Goal: Task Accomplishment & Management: Manage account settings

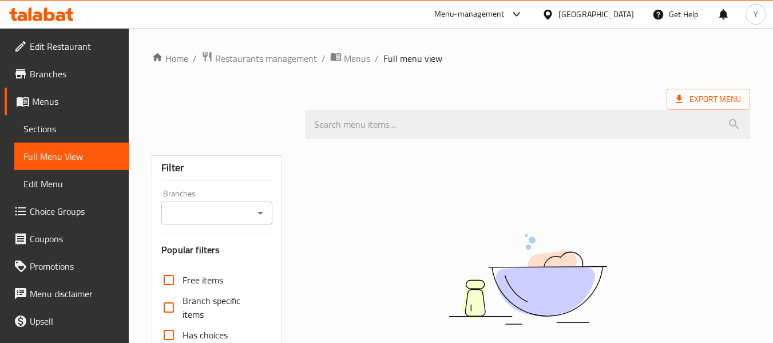
click at [618, 12] on div "Qatar" at bounding box center [597, 14] width 76 height 13
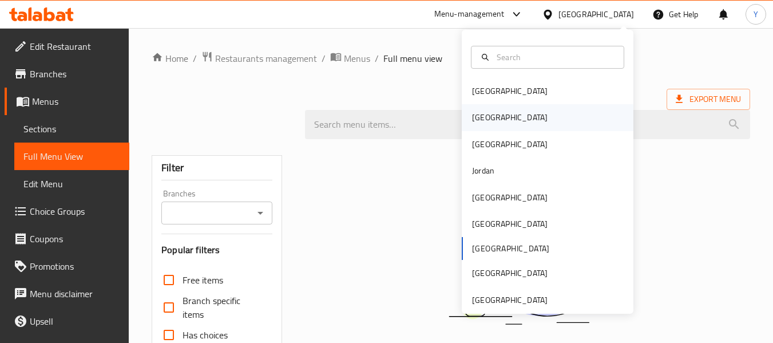
click at [495, 122] on div "Egypt" at bounding box center [548, 117] width 172 height 26
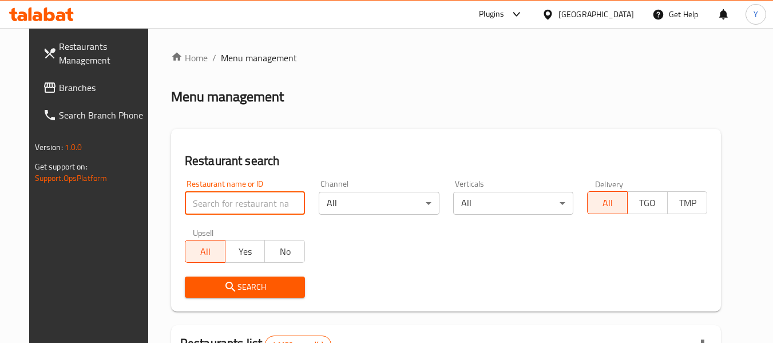
click at [217, 200] on input "search" at bounding box center [245, 203] width 120 height 23
paste input "مطعم وادى النيل مسمط ومشويات"
click button "Search" at bounding box center [245, 286] width 120 height 21
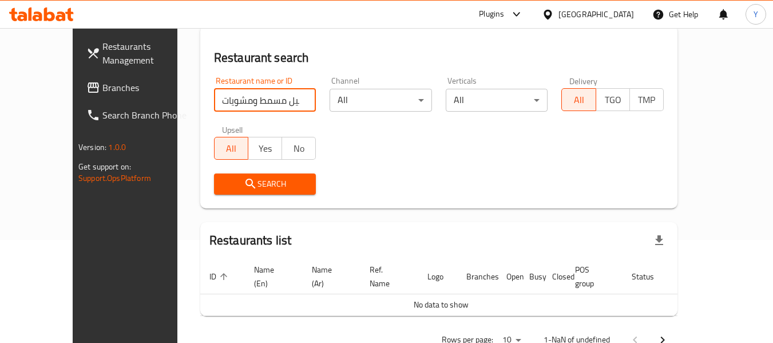
scroll to position [125, 0]
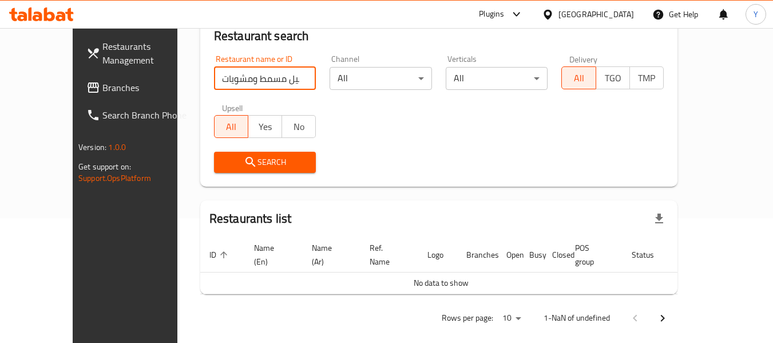
drag, startPoint x: 240, startPoint y: 79, endPoint x: 129, endPoint y: 80, distance: 111.6
click at [129, 80] on div "Restaurants Management Branches Search Branch Phone Version: 1.0.0 Get support …" at bounding box center [387, 129] width 628 height 453
type input "مطعم وادى النيل"
click button "Search" at bounding box center [265, 162] width 102 height 21
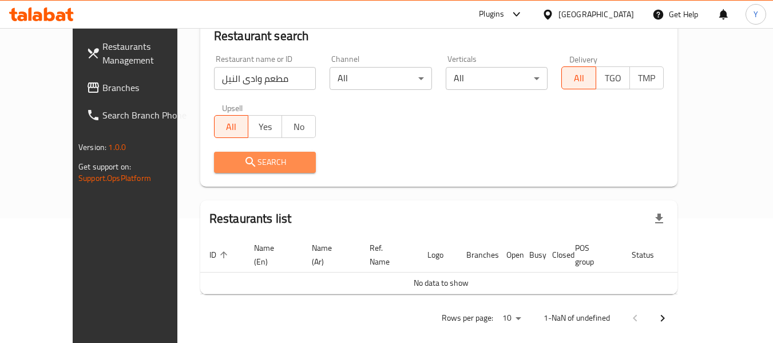
click at [258, 163] on span "Search" at bounding box center [265, 162] width 84 height 14
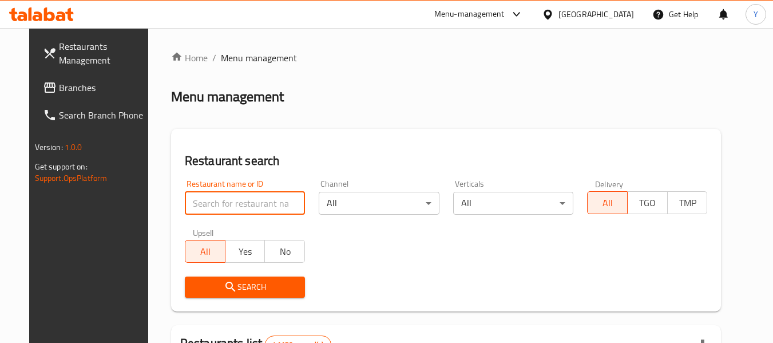
click at [262, 205] on input "search" at bounding box center [245, 203] width 120 height 23
paste input "مطعم وادى النيل مسمط ومشويات"
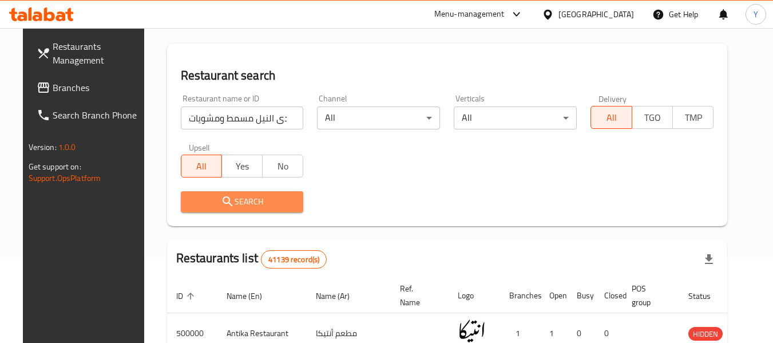
click at [272, 199] on span "Search" at bounding box center [242, 202] width 105 height 14
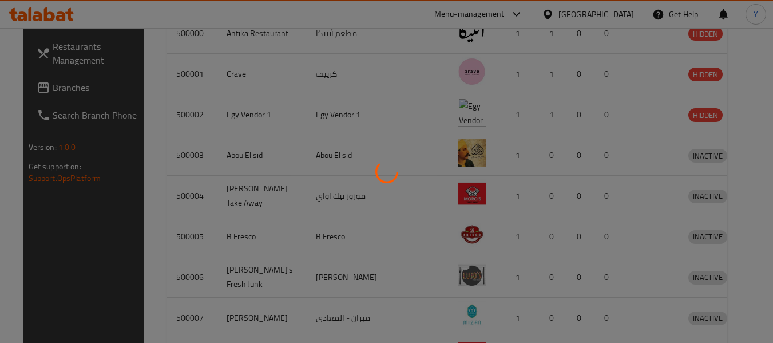
scroll to position [125, 0]
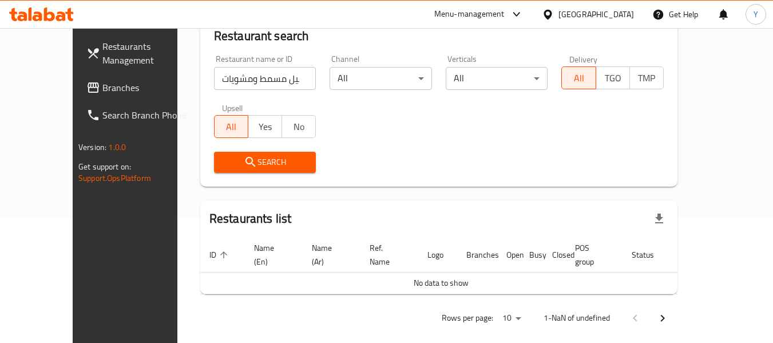
click at [678, 201] on div "Restaurants list" at bounding box center [438, 218] width 477 height 37
click at [240, 73] on input "مطعم وادى النيل مسمط ومشويات" at bounding box center [265, 78] width 102 height 23
drag, startPoint x: 240, startPoint y: 73, endPoint x: 91, endPoint y: 83, distance: 149.1
click at [91, 83] on div "Restaurants Management Branches Search Branch Phone Version: 1.0.0 Get support …" at bounding box center [387, 129] width 628 height 453
type input "مطعم وادى النيل"
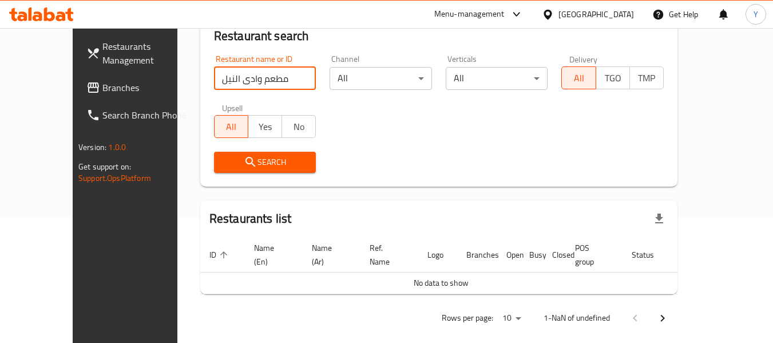
click button "Search" at bounding box center [265, 162] width 102 height 21
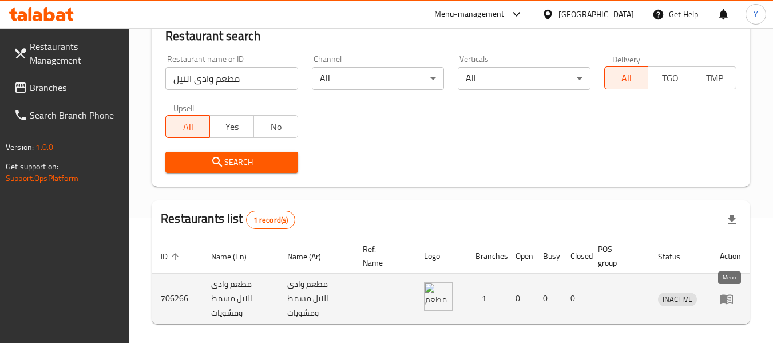
click at [721, 300] on icon "enhanced table" at bounding box center [727, 299] width 13 height 10
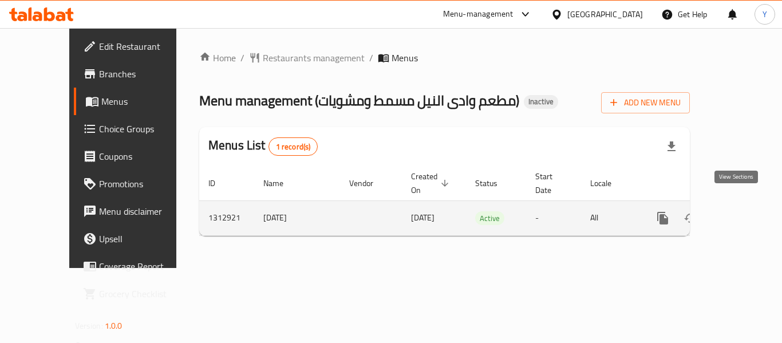
click at [740, 213] on icon "enhanced table" at bounding box center [745, 218] width 10 height 10
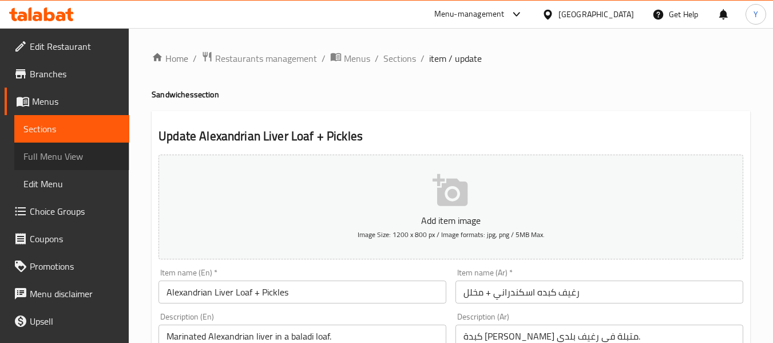
click at [97, 155] on span "Full Menu View" at bounding box center [71, 156] width 97 height 14
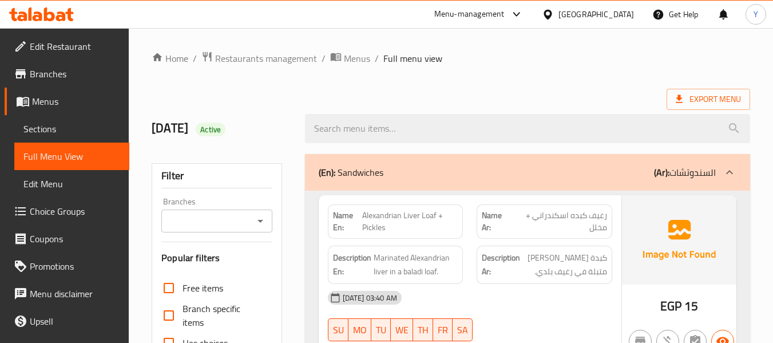
scroll to position [300, 0]
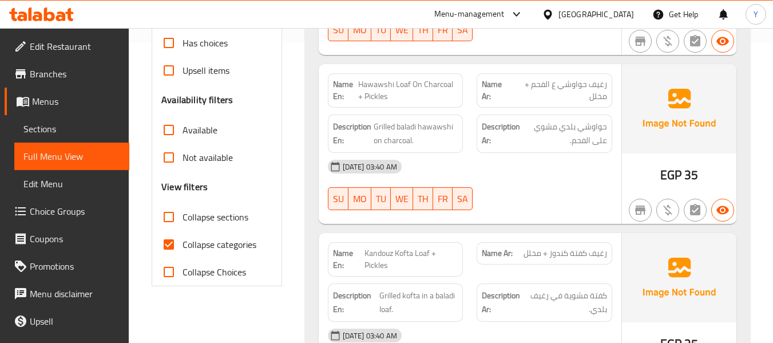
click at [336, 90] on strong "Name En:" at bounding box center [346, 90] width 26 height 24
copy strong "Name En:"
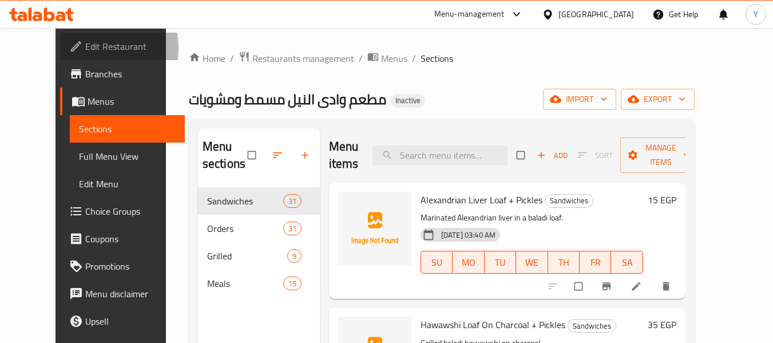
click at [85, 48] on span "Edit Restaurant" at bounding box center [130, 46] width 90 height 14
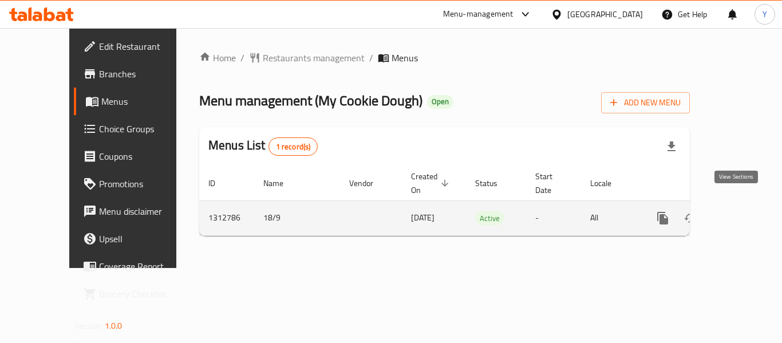
click at [742, 211] on icon "enhanced table" at bounding box center [745, 218] width 14 height 14
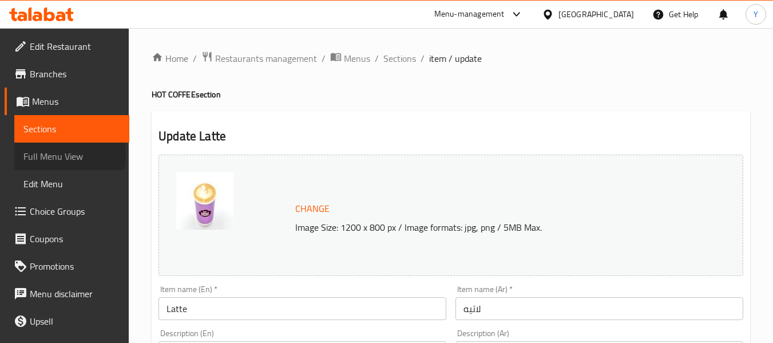
click at [69, 155] on span "Full Menu View" at bounding box center [71, 156] width 97 height 14
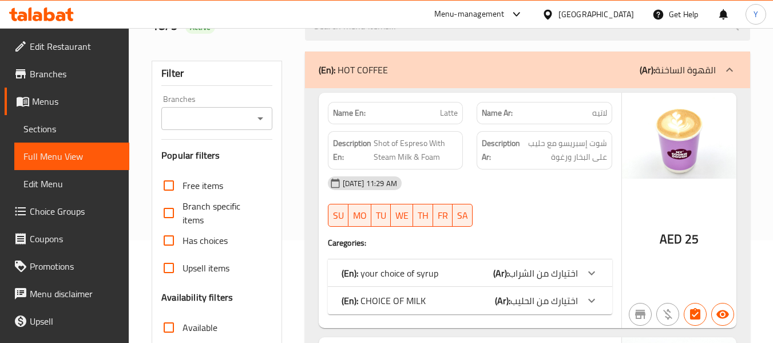
scroll to position [15, 0]
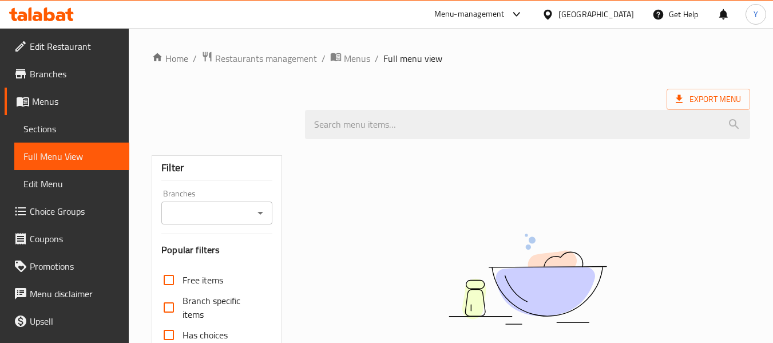
click at [559, 19] on div at bounding box center [550, 14] width 17 height 13
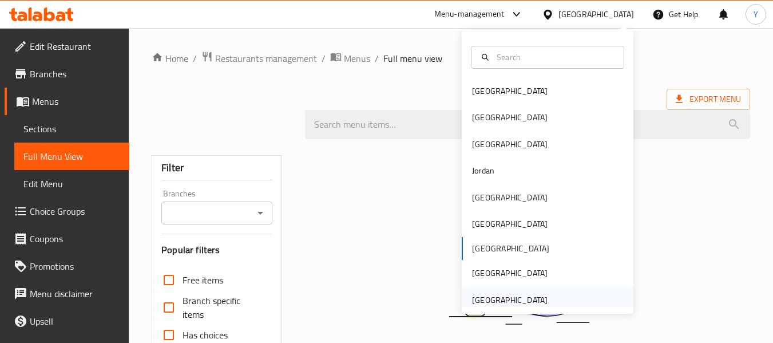
click at [556, 306] on div "[GEOGRAPHIC_DATA]" at bounding box center [548, 300] width 172 height 26
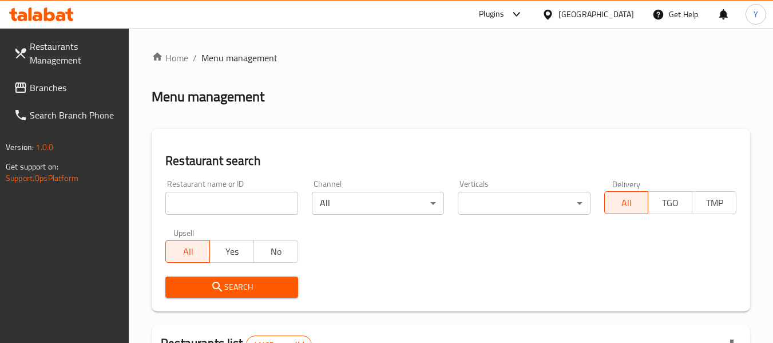
drag, startPoint x: 259, startPoint y: 216, endPoint x: 262, endPoint y: 207, distance: 8.9
click at [262, 207] on div "Restaurant name or ID Restaurant name or ID" at bounding box center [232, 197] width 146 height 49
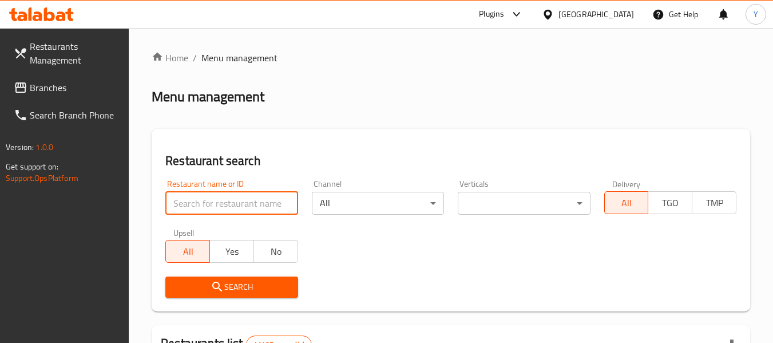
click at [262, 207] on input "search" at bounding box center [231, 203] width 132 height 23
paste input "BUN SMASH BURGER"
type input "BUN SMASH BURGER"
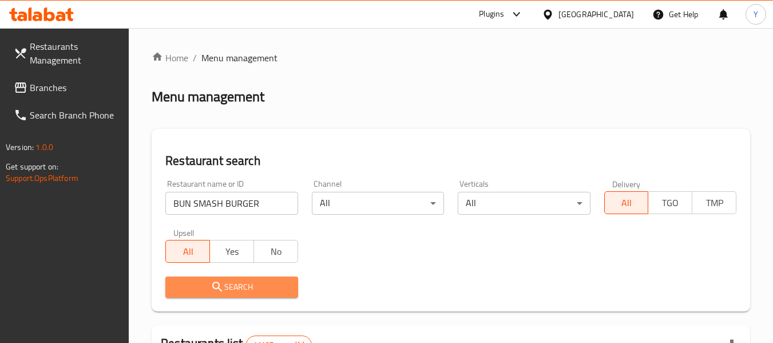
click at [255, 283] on span "Search" at bounding box center [232, 287] width 114 height 14
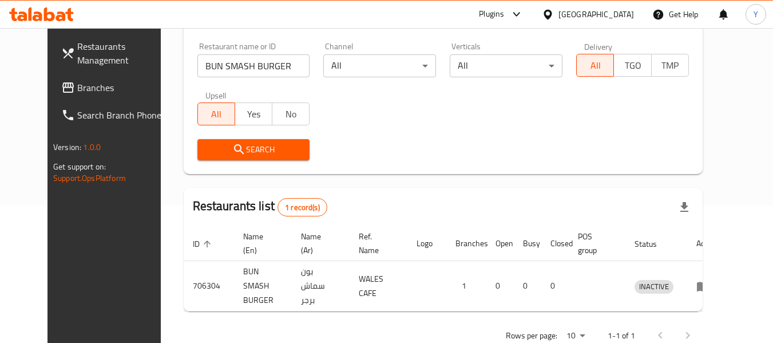
scroll to position [153, 0]
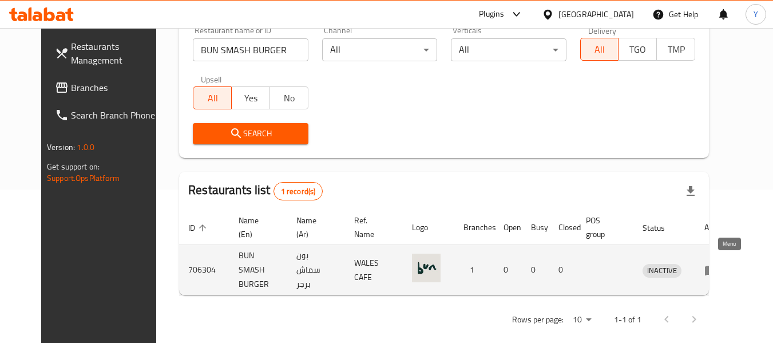
click at [718, 266] on icon "enhanced table" at bounding box center [711, 271] width 13 height 10
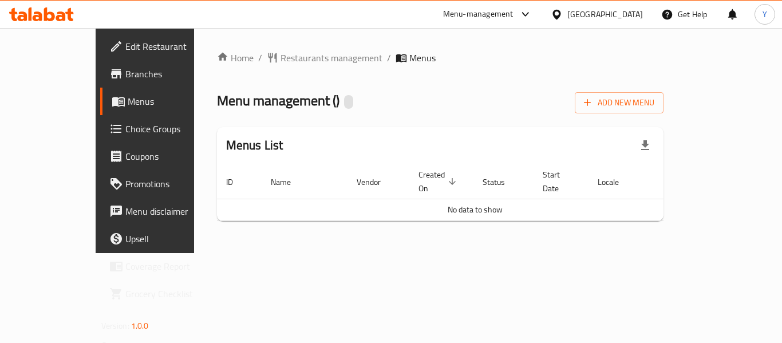
click at [687, 239] on div "Home / Restaurants management / Menus Menu management ( ) Add New Menu Menus Li…" at bounding box center [440, 140] width 493 height 225
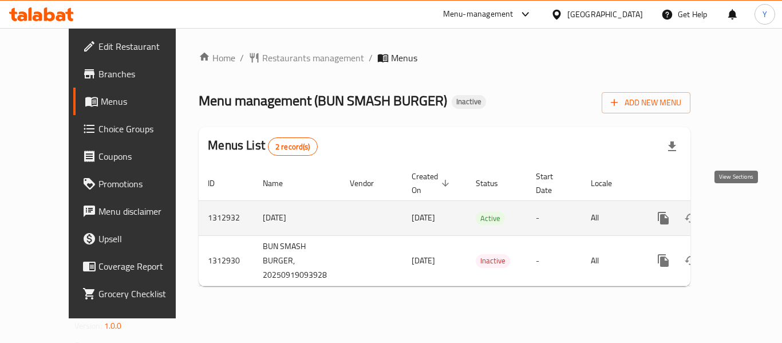
click at [741, 213] on icon "enhanced table" at bounding box center [746, 218] width 10 height 10
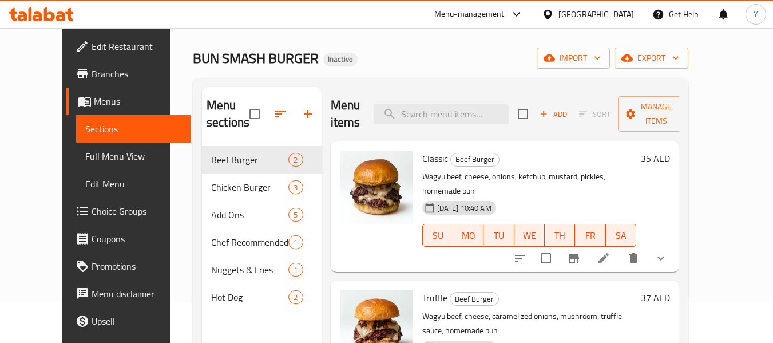
scroll to position [40, 0]
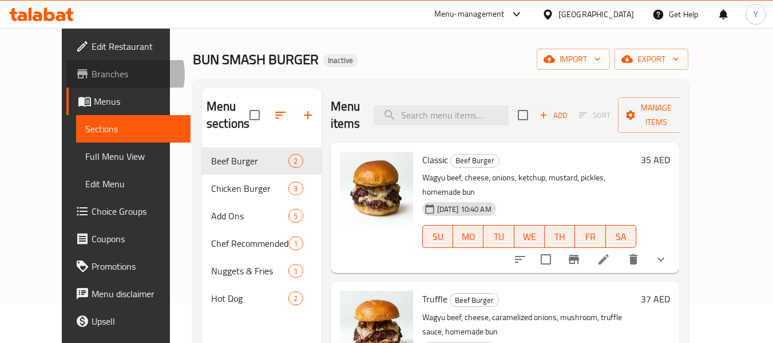
click at [92, 74] on span "Branches" at bounding box center [137, 74] width 90 height 14
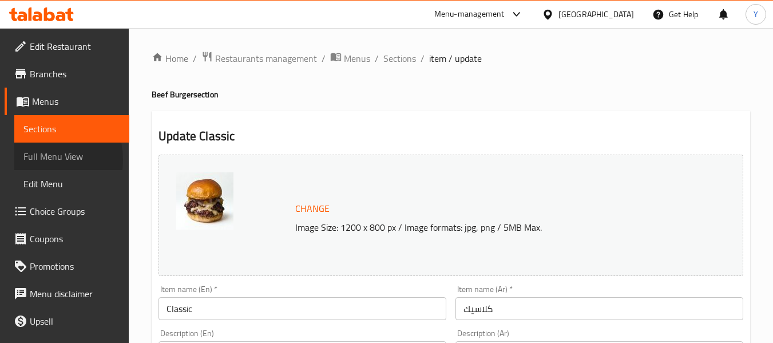
click at [37, 160] on span "Full Menu View" at bounding box center [71, 156] width 97 height 14
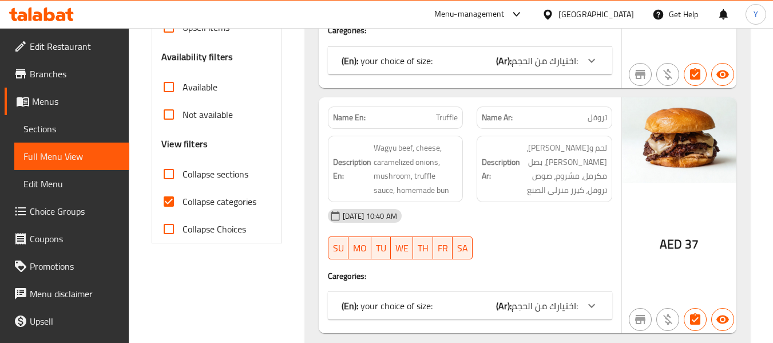
scroll to position [360, 0]
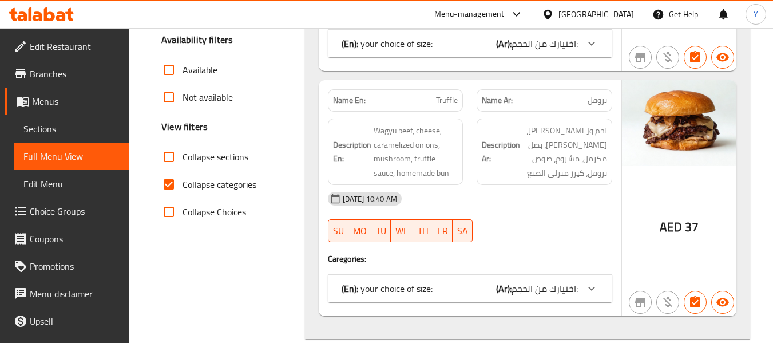
click at [169, 187] on input "Collapse categories" at bounding box center [168, 184] width 27 height 27
checkbox input "false"
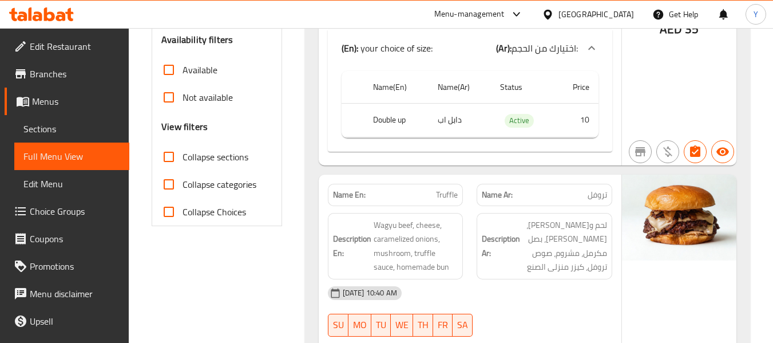
click at [344, 199] on strong "Name En:" at bounding box center [349, 195] width 33 height 12
copy strong "Name En:"
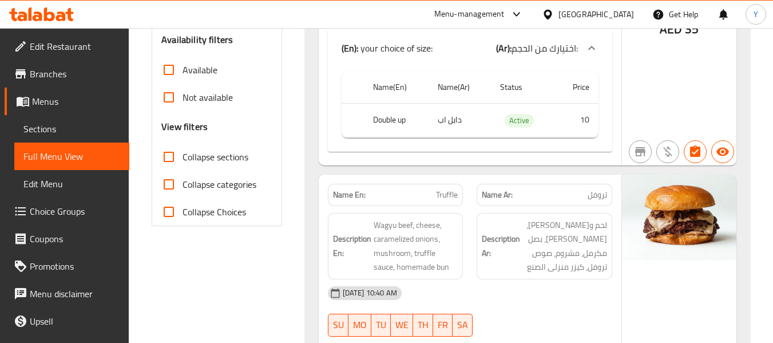
scroll to position [786, 0]
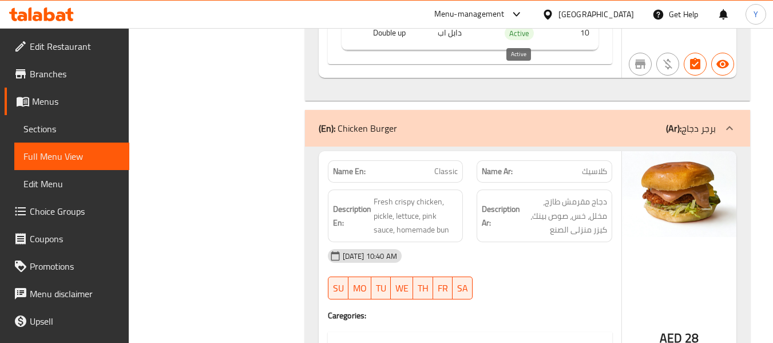
click at [522, 34] on span "Active" at bounding box center [519, 33] width 29 height 13
copy span "Active"
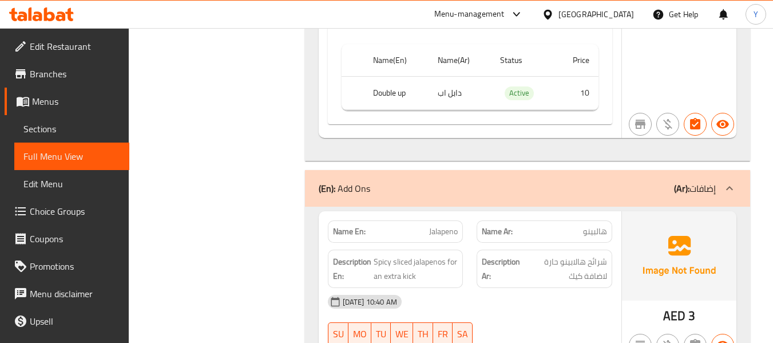
scroll to position [1796, 0]
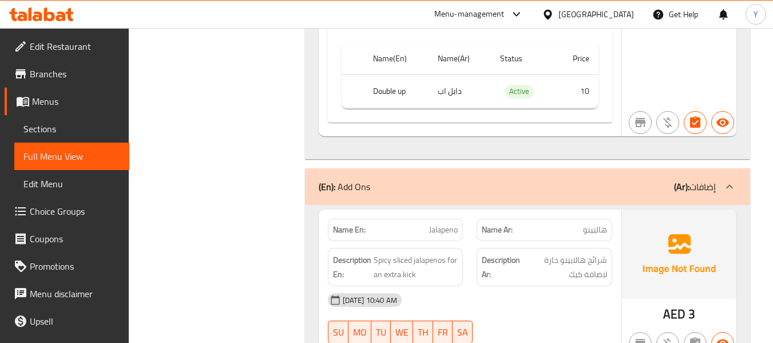
click at [557, 286] on div "[DATE] 10:40 AM" at bounding box center [470, 299] width 298 height 27
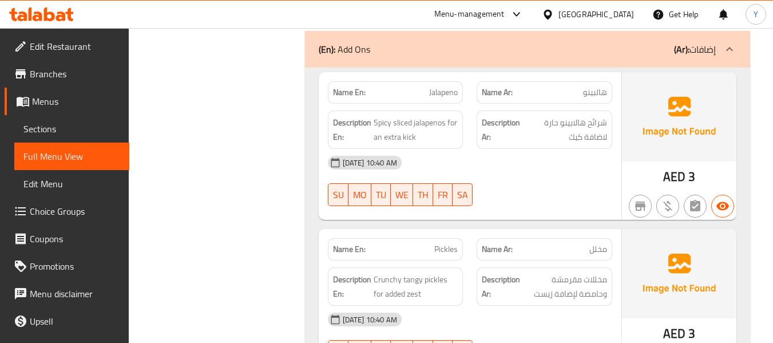
scroll to position [1956, 0]
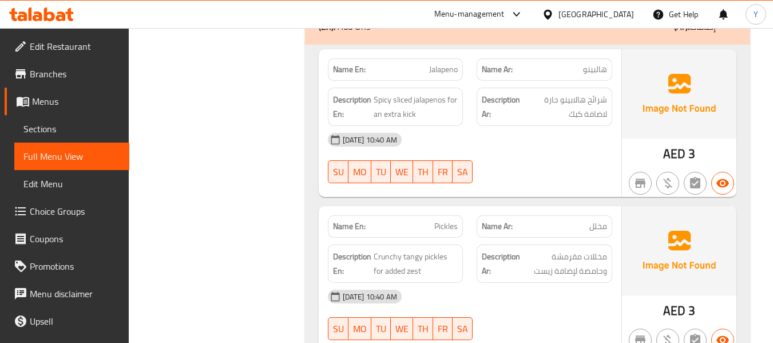
click at [444, 64] on span "Jalapeno" at bounding box center [443, 70] width 29 height 12
copy span "Jalapeno"
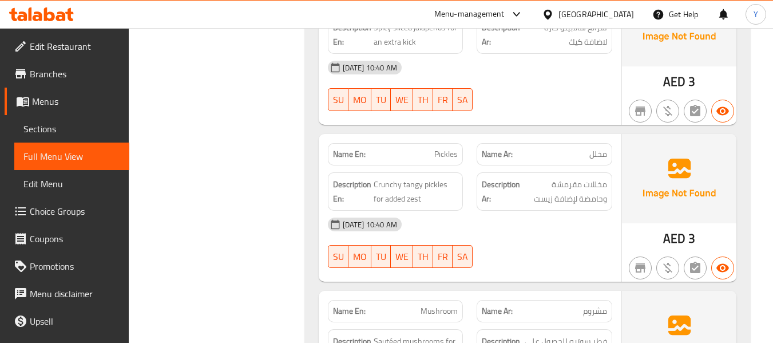
scroll to position [2048, 0]
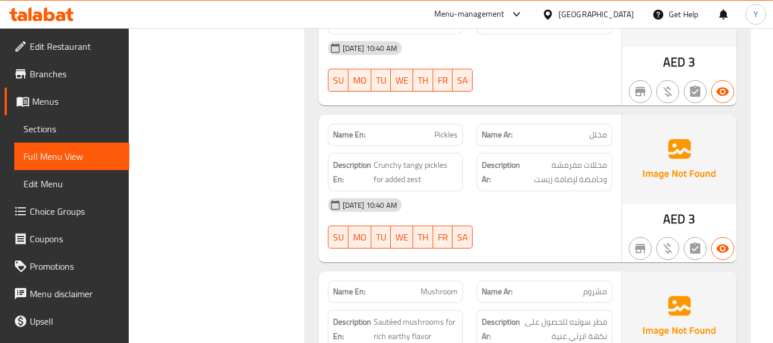
click at [532, 209] on div "[DATE] 10:40 AM SU MO TU WE TH FR SA" at bounding box center [470, 223] width 298 height 64
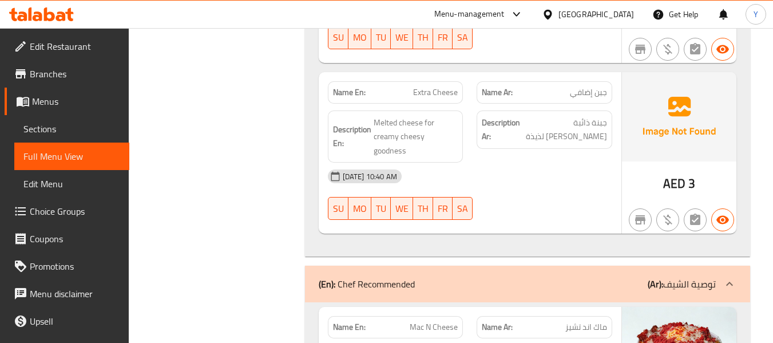
scroll to position [2597, 0]
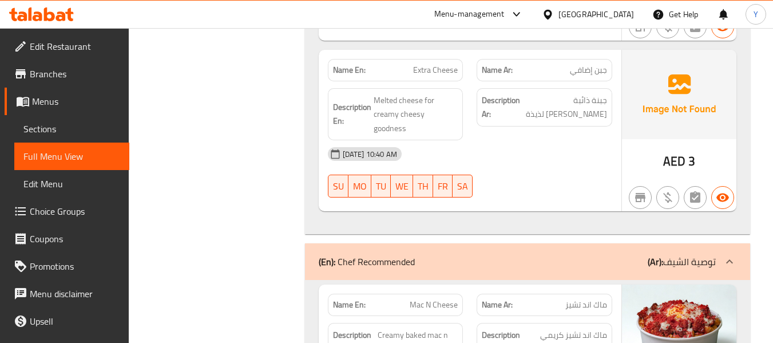
click at [490, 299] on strong "Name Ar:" at bounding box center [497, 305] width 31 height 12
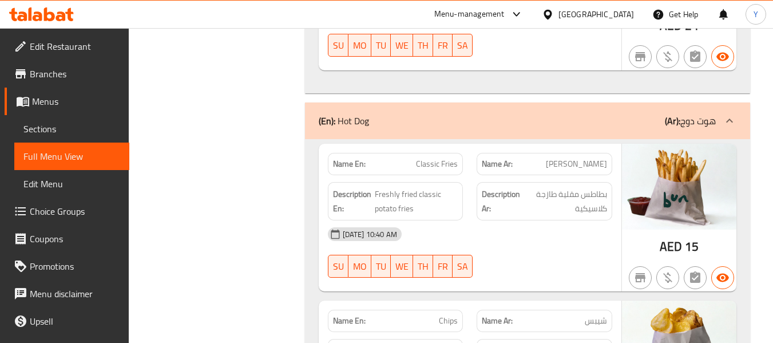
scroll to position [3303, 0]
